Goal: Transaction & Acquisition: Purchase product/service

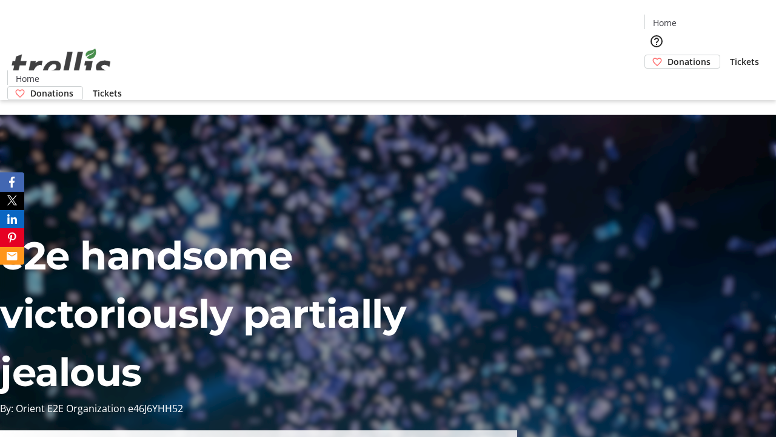
click at [668, 55] on span "Donations" at bounding box center [689, 61] width 43 height 13
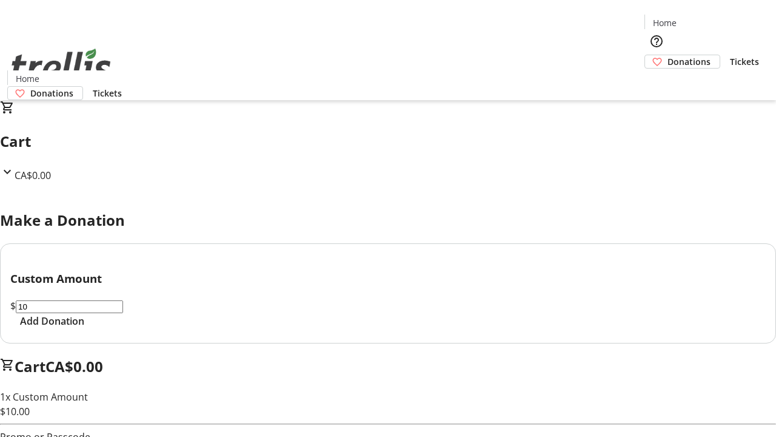
select select "CA"
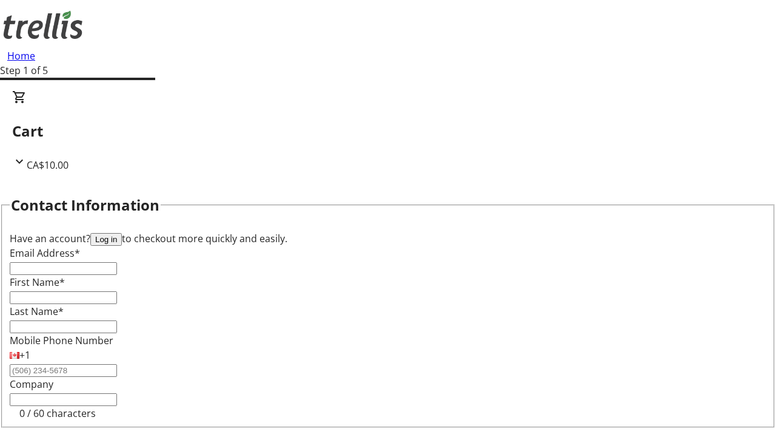
click at [122, 233] on button "Log in" at bounding box center [106, 239] width 32 height 13
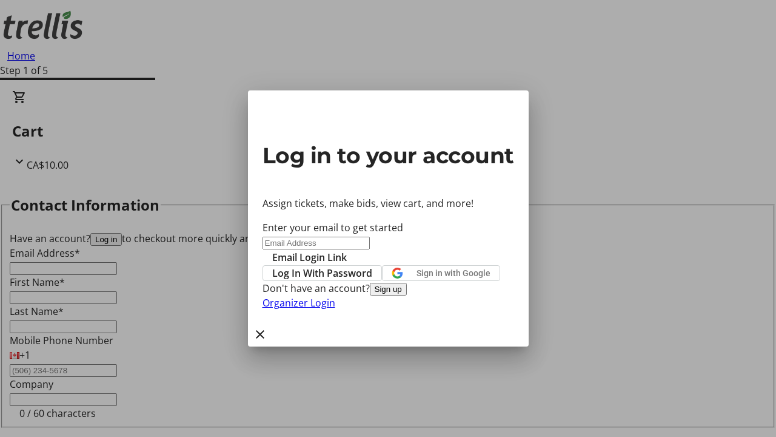
click at [407, 295] on button "Sign up" at bounding box center [388, 289] width 37 height 13
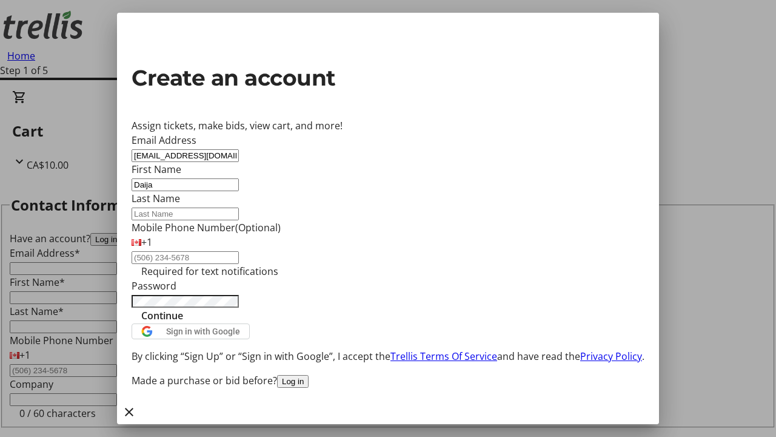
type input "Daija"
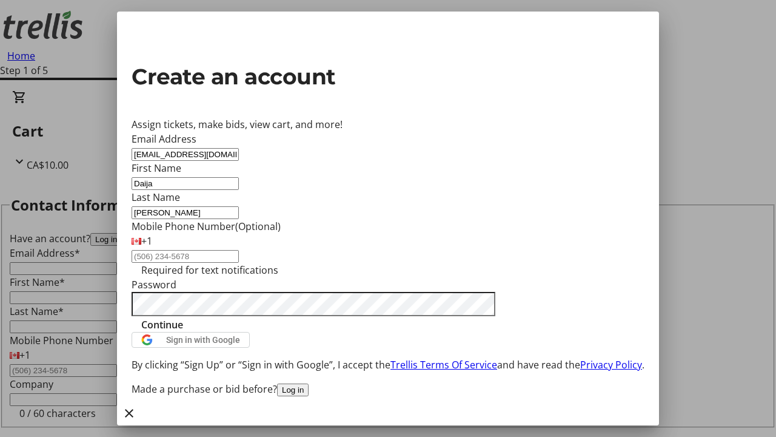
type input "[PERSON_NAME]"
click at [183, 332] on span "Continue" at bounding box center [162, 324] width 42 height 15
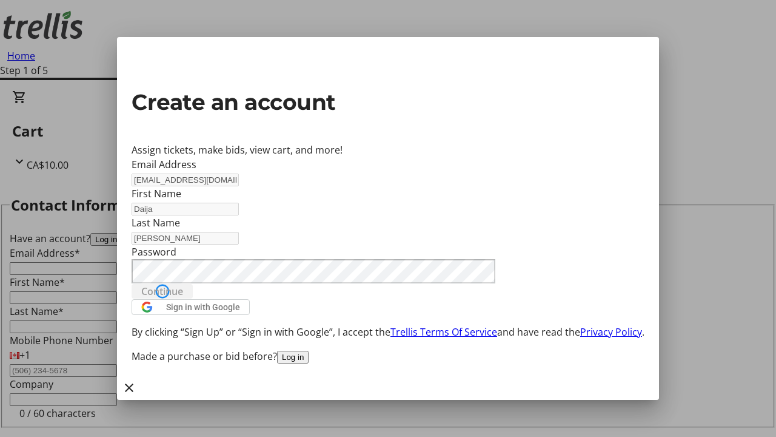
type input "[EMAIL_ADDRESS][DOMAIN_NAME]"
type input "Daija"
type input "[PERSON_NAME]"
select select "CA"
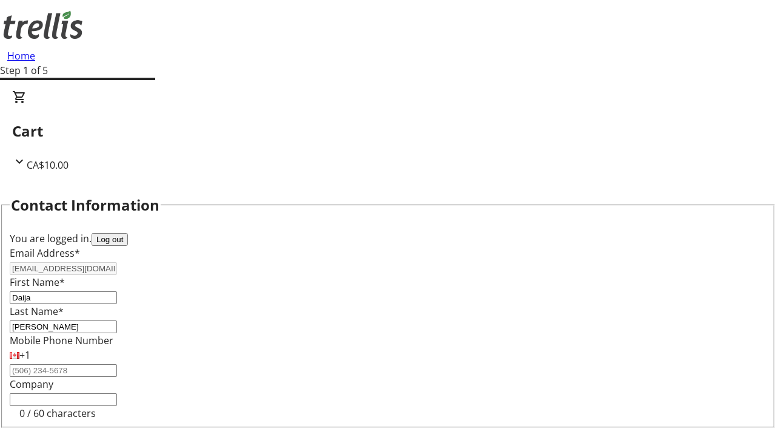
scroll to position [163, 0]
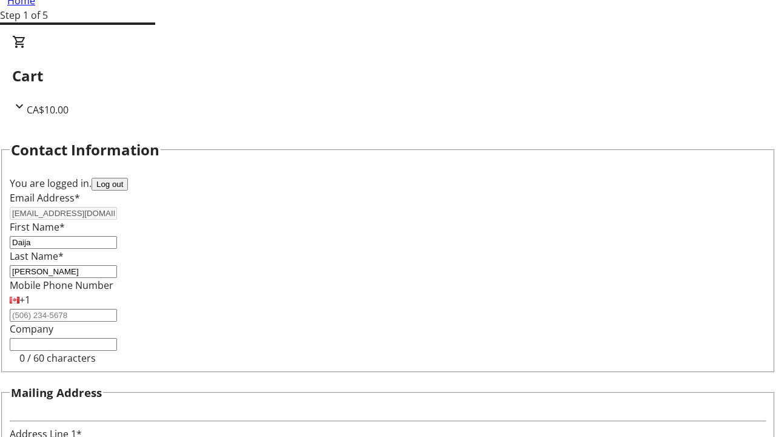
type input "[STREET_ADDRESS][PERSON_NAME]"
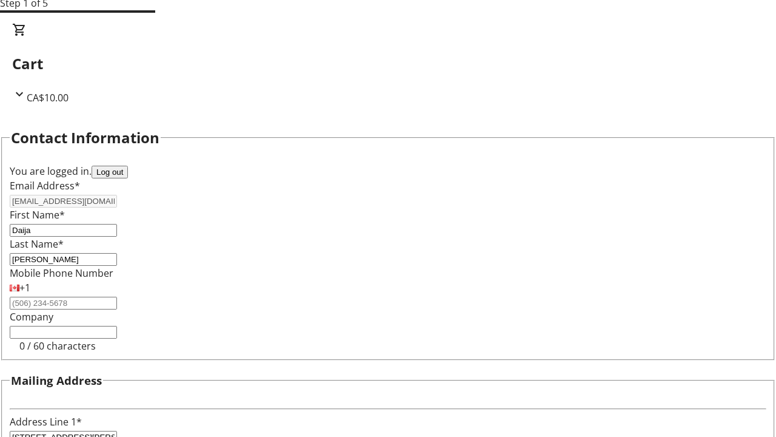
type input "Kelowna"
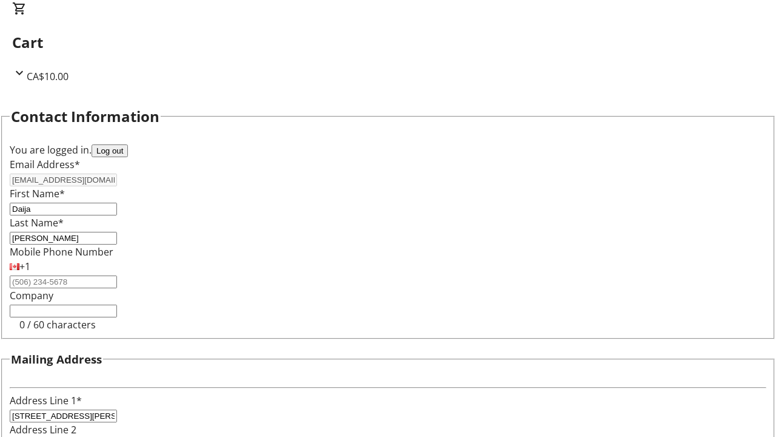
select select "BC"
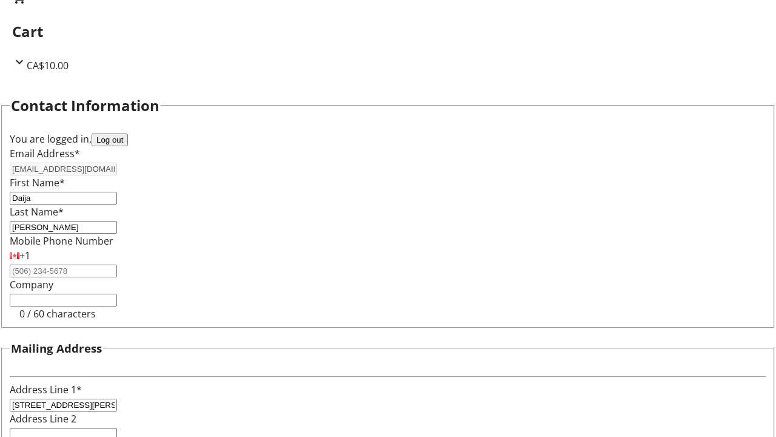
type input "Kelowna"
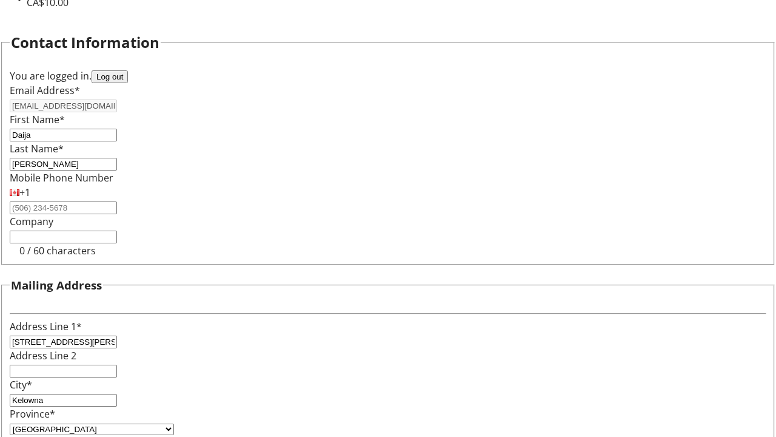
type input "V1Y 0C2"
select select "BC"
select select "CA"
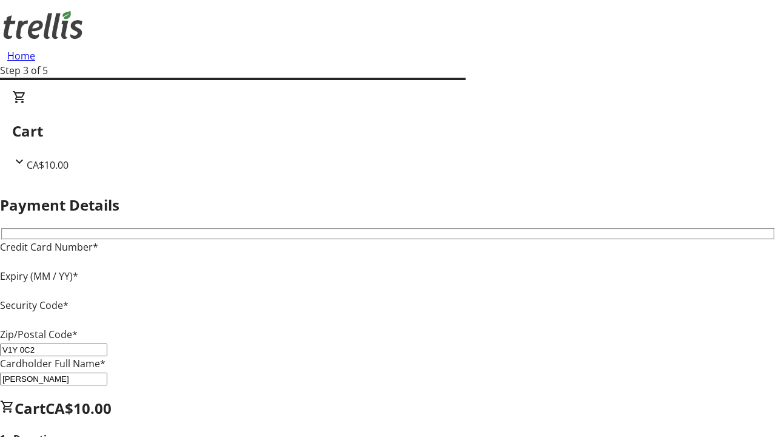
type input "V1Y 0C2"
